Goal: Information Seeking & Learning: Learn about a topic

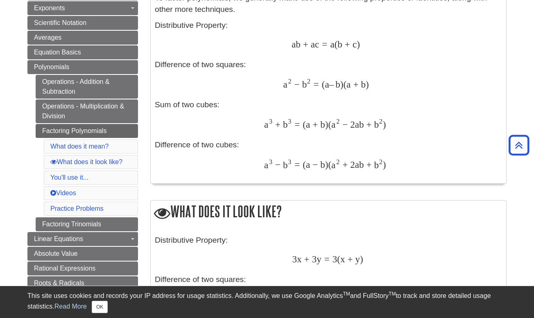
scroll to position [230, 0]
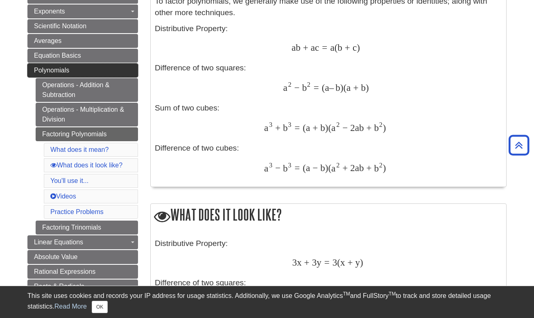
click at [89, 71] on link "Polynomials" at bounding box center [82, 70] width 111 height 14
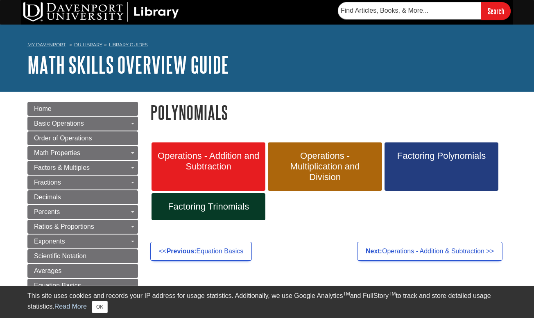
click at [407, 165] on link "Factoring Polynomials" at bounding box center [441, 166] width 114 height 48
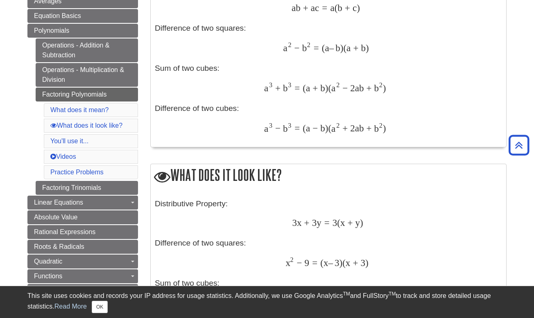
scroll to position [270, 0]
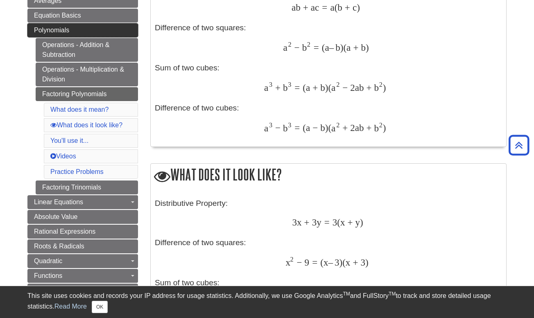
click at [121, 27] on link "Polynomials" at bounding box center [82, 30] width 111 height 14
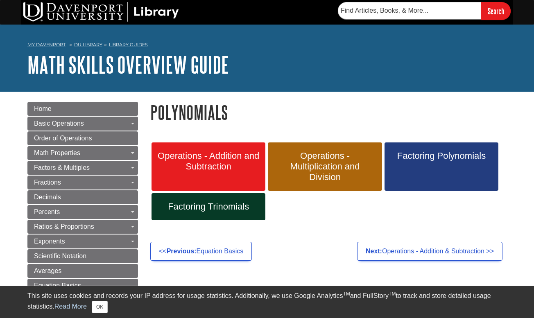
click at [237, 201] on span "Factoring Trinomials" at bounding box center [209, 206] width 102 height 11
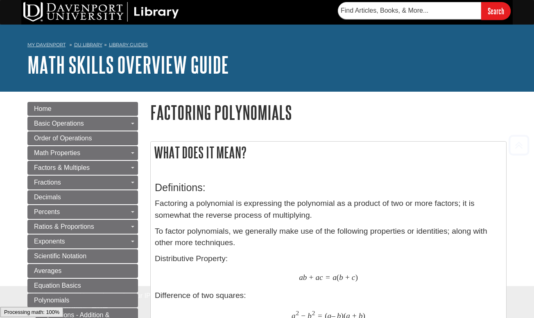
scroll to position [270, 0]
